Goal: Task Accomplishment & Management: Manage account settings

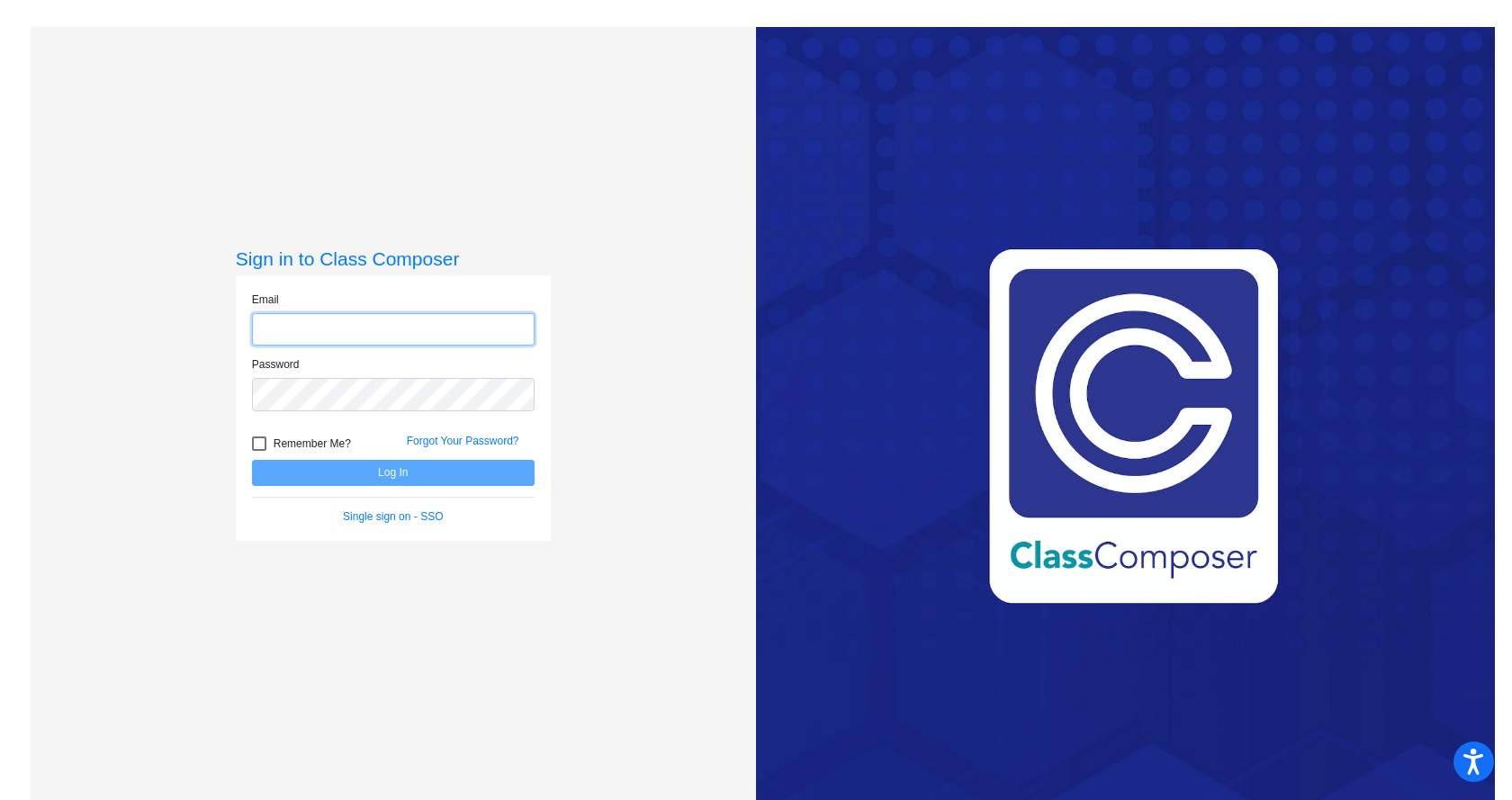
type input "[PERSON_NAME][EMAIL_ADDRESS][DOMAIN_NAME]"
click at [258, 445] on div at bounding box center [259, 443] width 14 height 14
click at [259, 451] on input "Remember Me?" at bounding box center [259, 451] width 1 height 1
checkbox input "true"
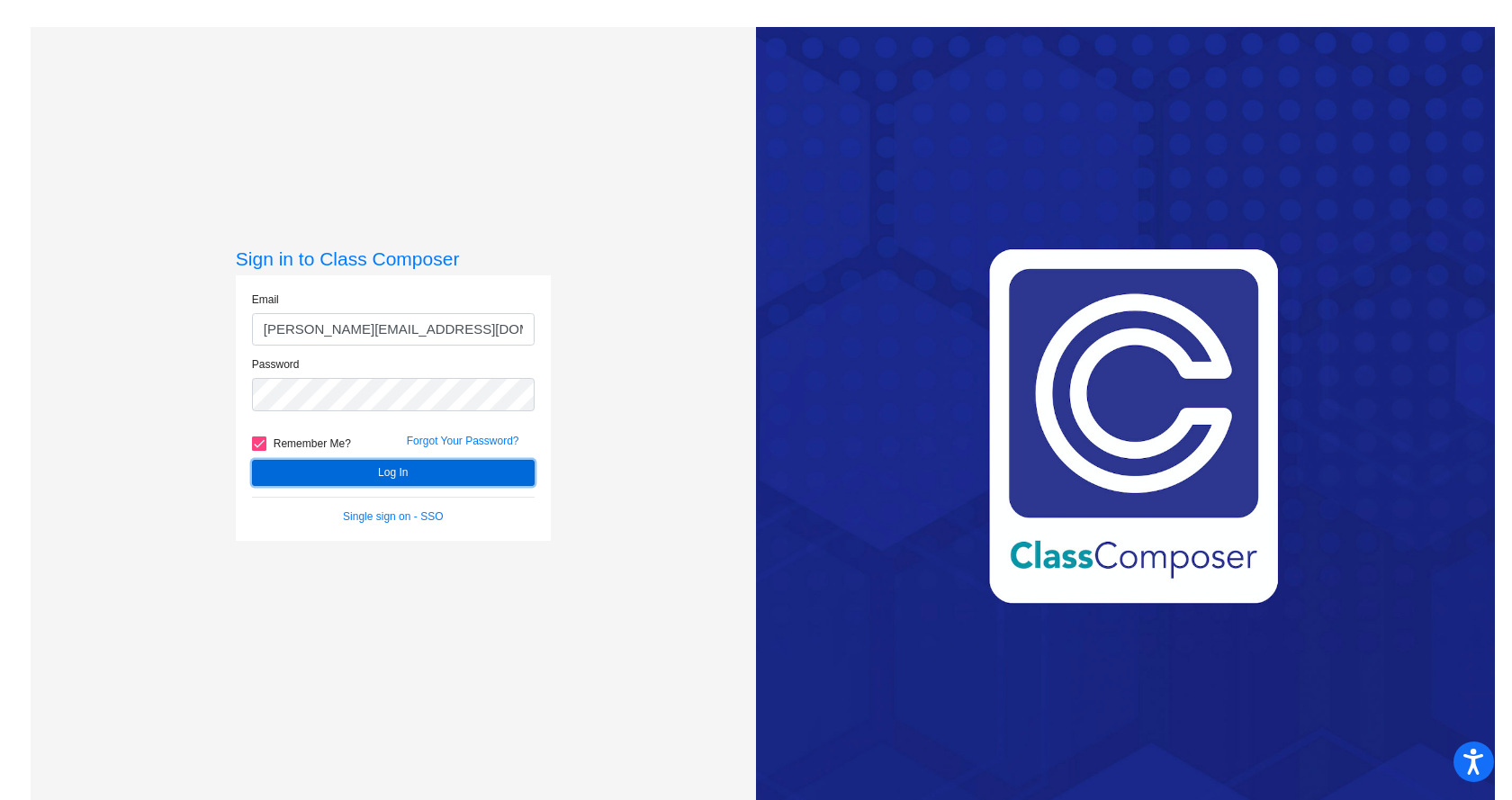
click at [275, 473] on button "Log In" at bounding box center [393, 473] width 283 height 26
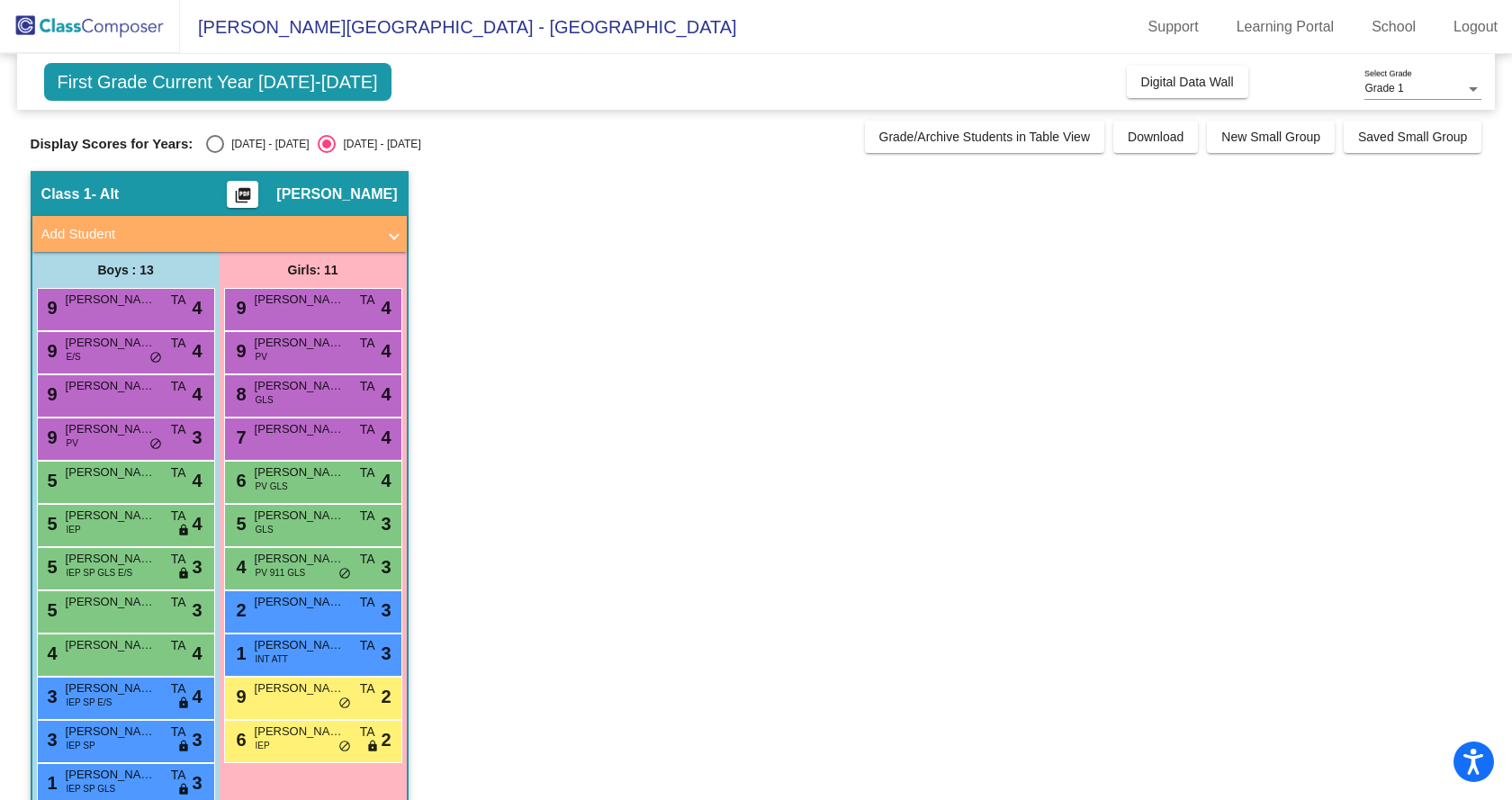
click at [282, 70] on span "First Grade Current Year [DATE]-[DATE]" at bounding box center [218, 81] width 347 height 38
click at [109, 26] on img at bounding box center [90, 26] width 180 height 53
